Goal: Transaction & Acquisition: Purchase product/service

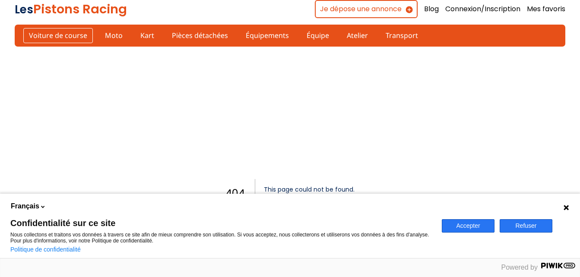
click at [69, 29] on link "Voiture de course" at bounding box center [58, 35] width 70 height 15
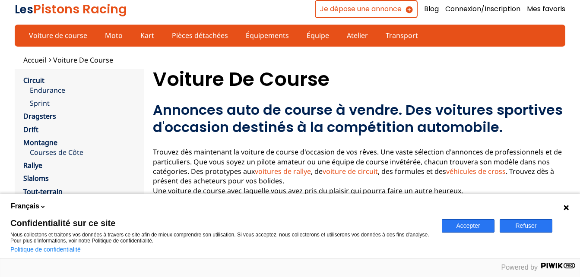
click at [446, 223] on button "Accepter" at bounding box center [468, 226] width 53 height 13
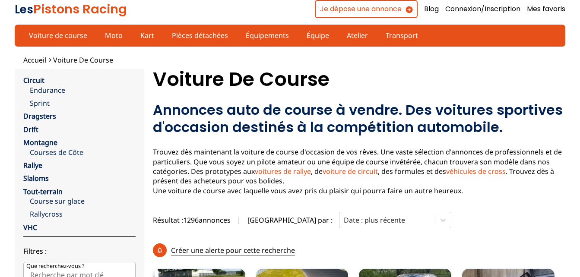
scroll to position [179, 0]
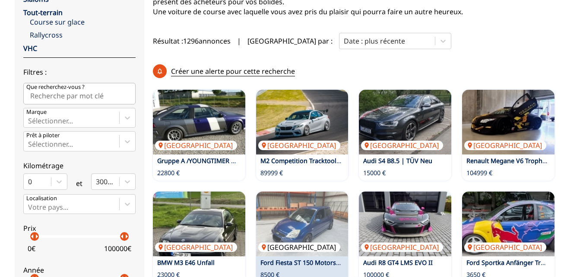
click at [293, 192] on img at bounding box center [302, 224] width 92 height 65
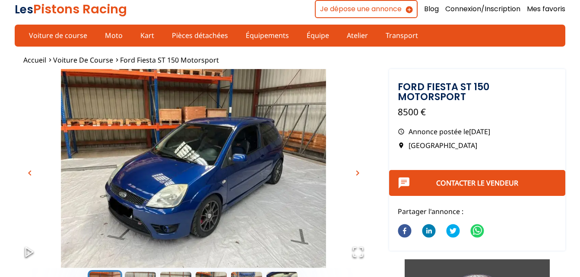
click at [355, 176] on span "chevron_right" at bounding box center [358, 173] width 10 height 10
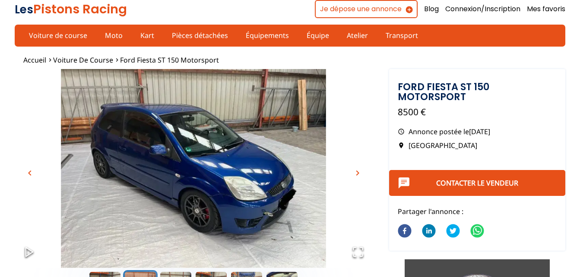
click at [355, 176] on span "chevron_right" at bounding box center [358, 173] width 10 height 10
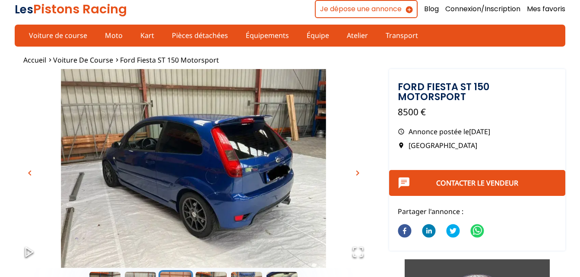
click at [355, 176] on span "chevron_right" at bounding box center [358, 173] width 10 height 10
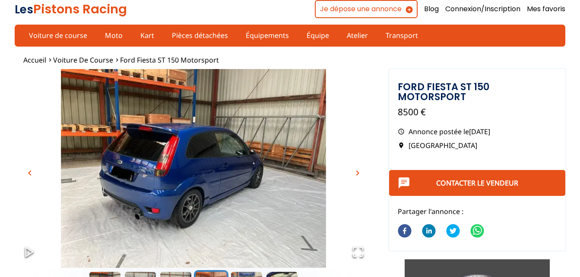
click at [355, 176] on span "chevron_right" at bounding box center [358, 173] width 10 height 10
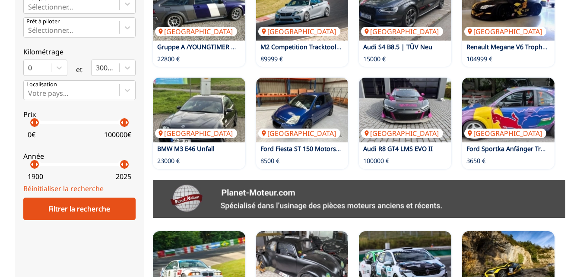
scroll to position [295, 0]
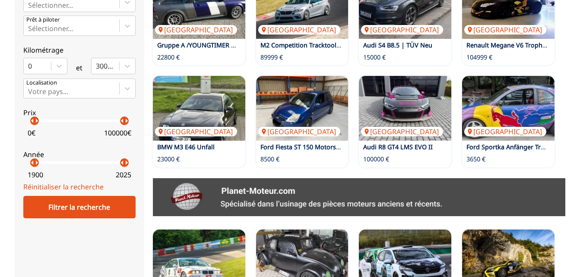
click at [115, 131] on p "100000 €" at bounding box center [117, 133] width 27 height 10
click at [120, 122] on div "arrow_left arrow_right" at bounding box center [124, 121] width 9 height 9
click at [118, 122] on p "arrow_right" at bounding box center [123, 121] width 10 height 10
click at [116, 122] on div "arrow_left arrow_right" at bounding box center [120, 121] width 9 height 9
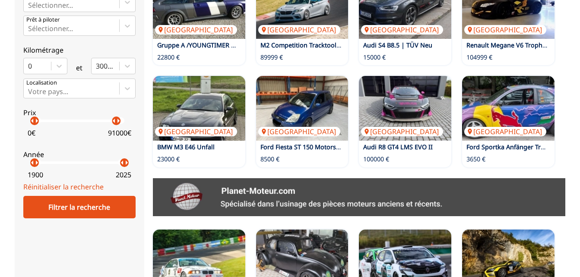
click at [113, 122] on p "arrow_right" at bounding box center [118, 121] width 10 height 10
click at [44, 121] on div "arrow_left arrow_right arrow_left arrow_right" at bounding box center [80, 121] width 90 height 3
drag, startPoint x: 49, startPoint y: 121, endPoint x: 19, endPoint y: 120, distance: 30.3
click at [19, 120] on div "close Circuit Endurance Sprint Dragsters Drift Montagne Courses de Côte Rallye …" at bounding box center [80, 204] width 130 height 861
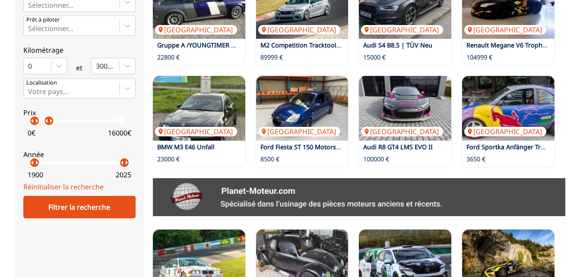
drag, startPoint x: 109, startPoint y: 121, endPoint x: 46, endPoint y: 110, distance: 64.1
click at [46, 110] on label "Prix arrow_left arrow_right arrow_left arrow_right 0 € 16000 €" at bounding box center [79, 121] width 112 height 38
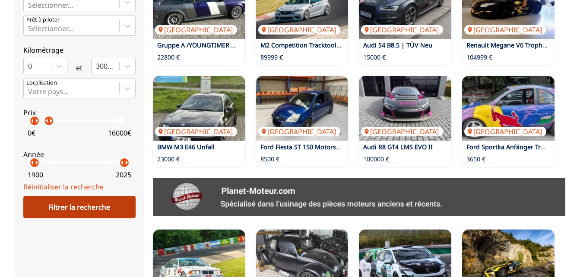
click at [63, 204] on div "Filtrer la recherche" at bounding box center [79, 207] width 112 height 22
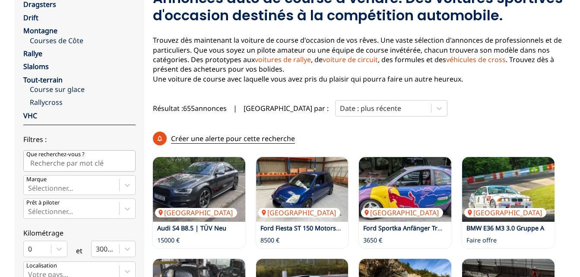
scroll to position [143, 0]
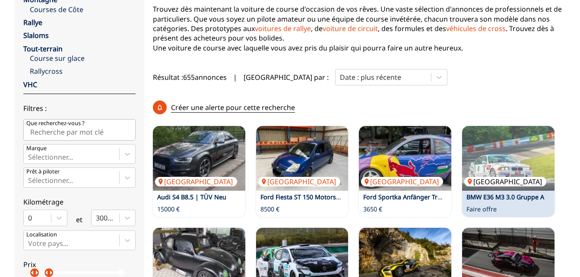
click at [501, 126] on img at bounding box center [508, 158] width 92 height 65
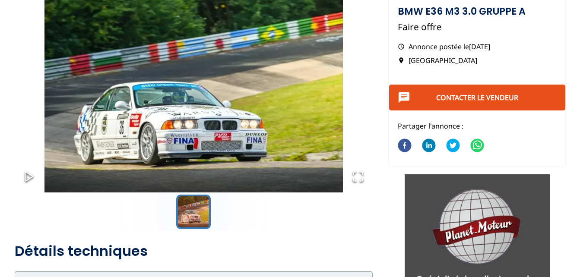
scroll to position [73, 0]
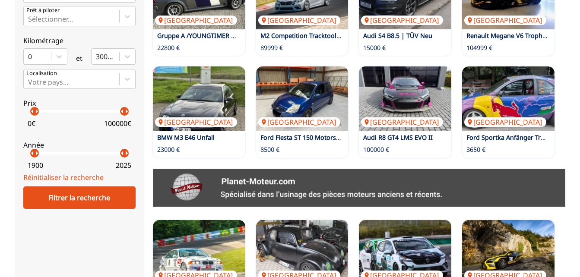
scroll to position [175, 0]
